Goal: Information Seeking & Learning: Find specific fact

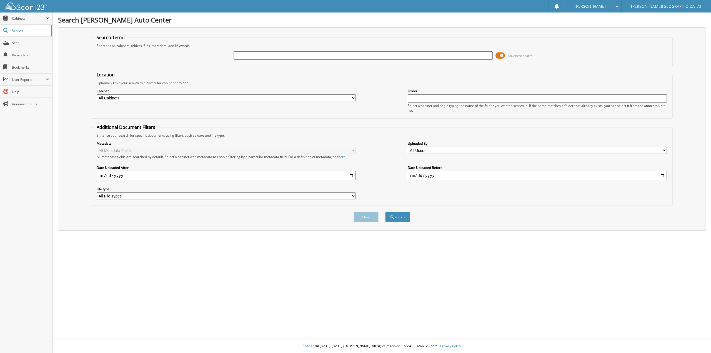
click at [244, 59] on input "text" at bounding box center [362, 55] width 259 height 8
type input "GUINN"
click at [385, 212] on button "Search" at bounding box center [397, 217] width 25 height 10
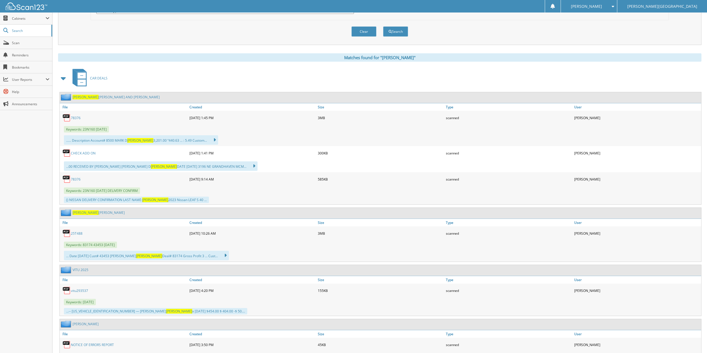
scroll to position [194, 0]
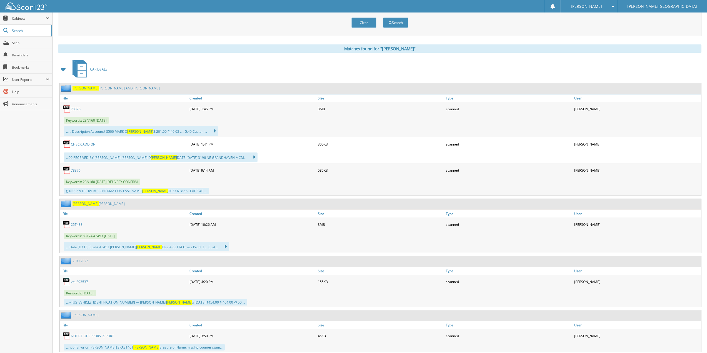
click at [89, 205] on link "GUINN KEVIN" at bounding box center [98, 203] width 52 height 5
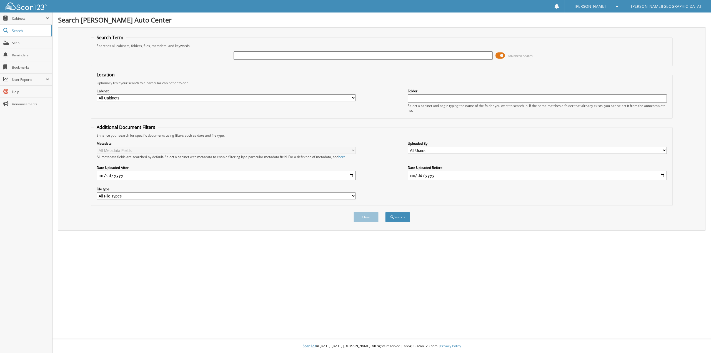
click at [293, 53] on input "text" at bounding box center [362, 55] width 259 height 8
type input "25T489"
click at [385, 212] on button "Search" at bounding box center [397, 217] width 25 height 10
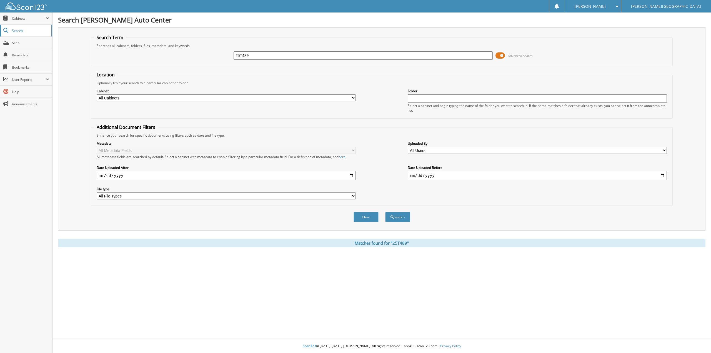
click at [17, 29] on span "Search" at bounding box center [30, 30] width 37 height 5
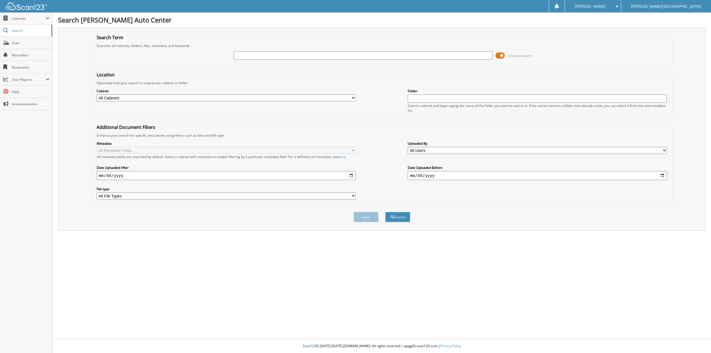
click at [19, 21] on span "Cabinets" at bounding box center [29, 18] width 34 height 5
click at [24, 21] on span "Cabinets" at bounding box center [29, 18] width 34 height 5
click at [16, 44] on span "Scan" at bounding box center [30, 43] width 37 height 5
click at [105, 97] on select "All Cabinets ACCOUNTS PAYABLE CAR DEALS COURTESY DELIVERY NEW VEHICLE INVOICES …" at bounding box center [226, 97] width 259 height 7
select select "6245"
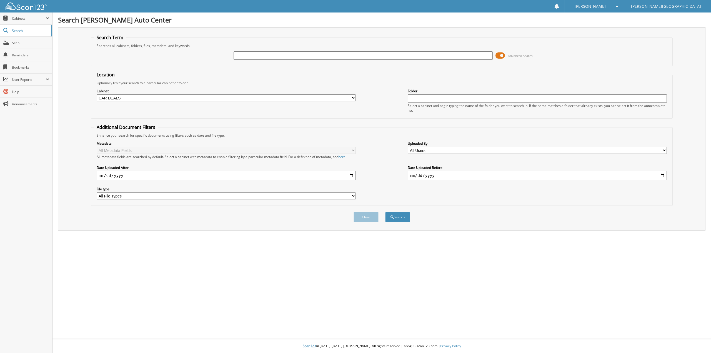
click at [97, 94] on select "All Cabinets ACCOUNTS PAYABLE CAR DEALS COURTESY DELIVERY NEW VEHICLE INVOICES …" at bounding box center [226, 97] width 259 height 7
click at [254, 58] on input "text" at bounding box center [362, 55] width 259 height 8
type input "25T489"
click at [385, 212] on button "Search" at bounding box center [397, 217] width 25 height 10
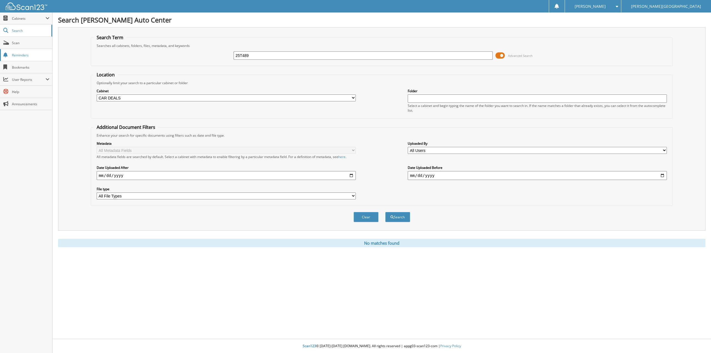
click at [24, 55] on span "Reminders" at bounding box center [30, 55] width 37 height 5
